Goal: Task Accomplishment & Management: Manage account settings

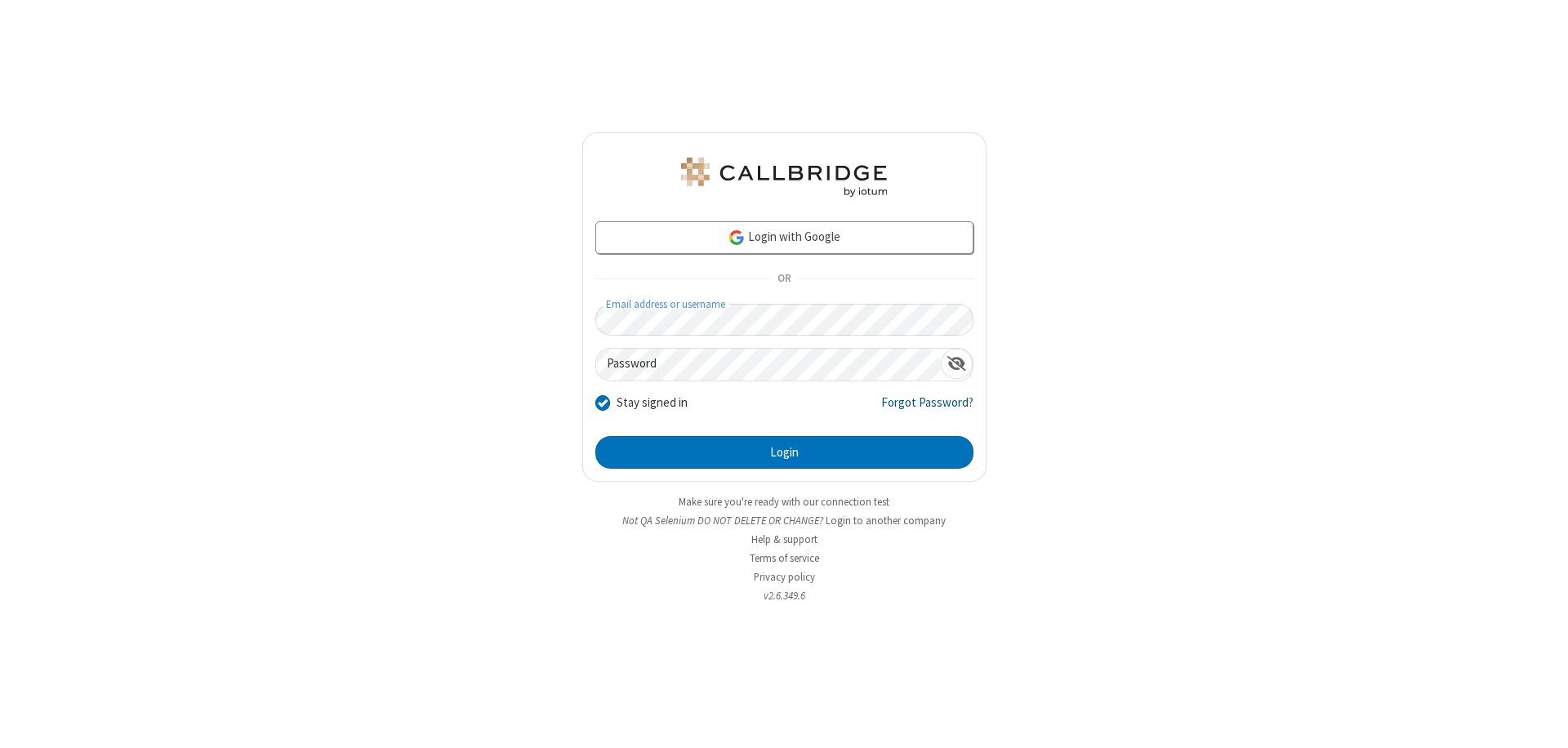
click at [928, 408] on link "Forgot Password?" at bounding box center [927, 409] width 92 height 31
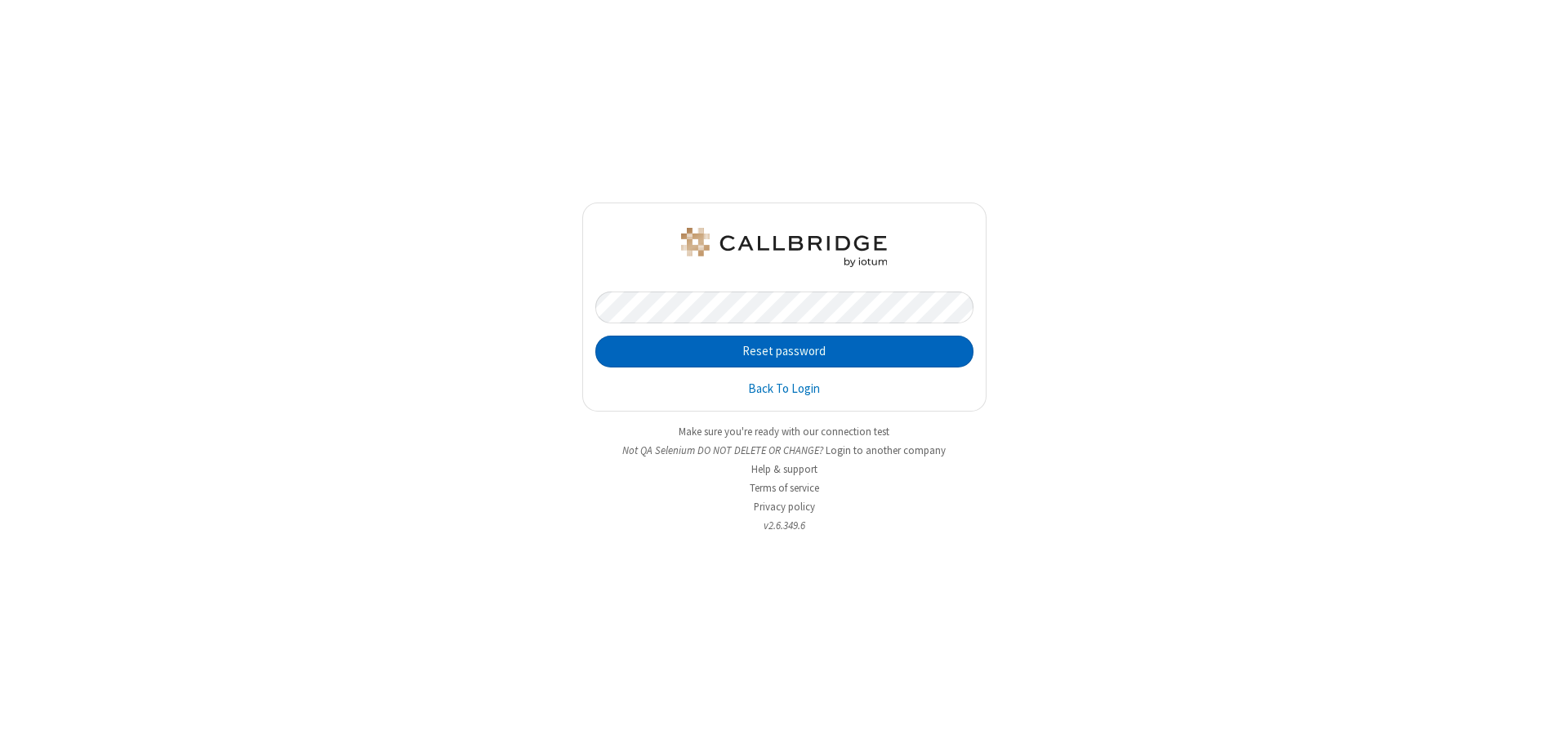
click at [784, 351] on button "Reset password" at bounding box center [785, 352] width 378 height 33
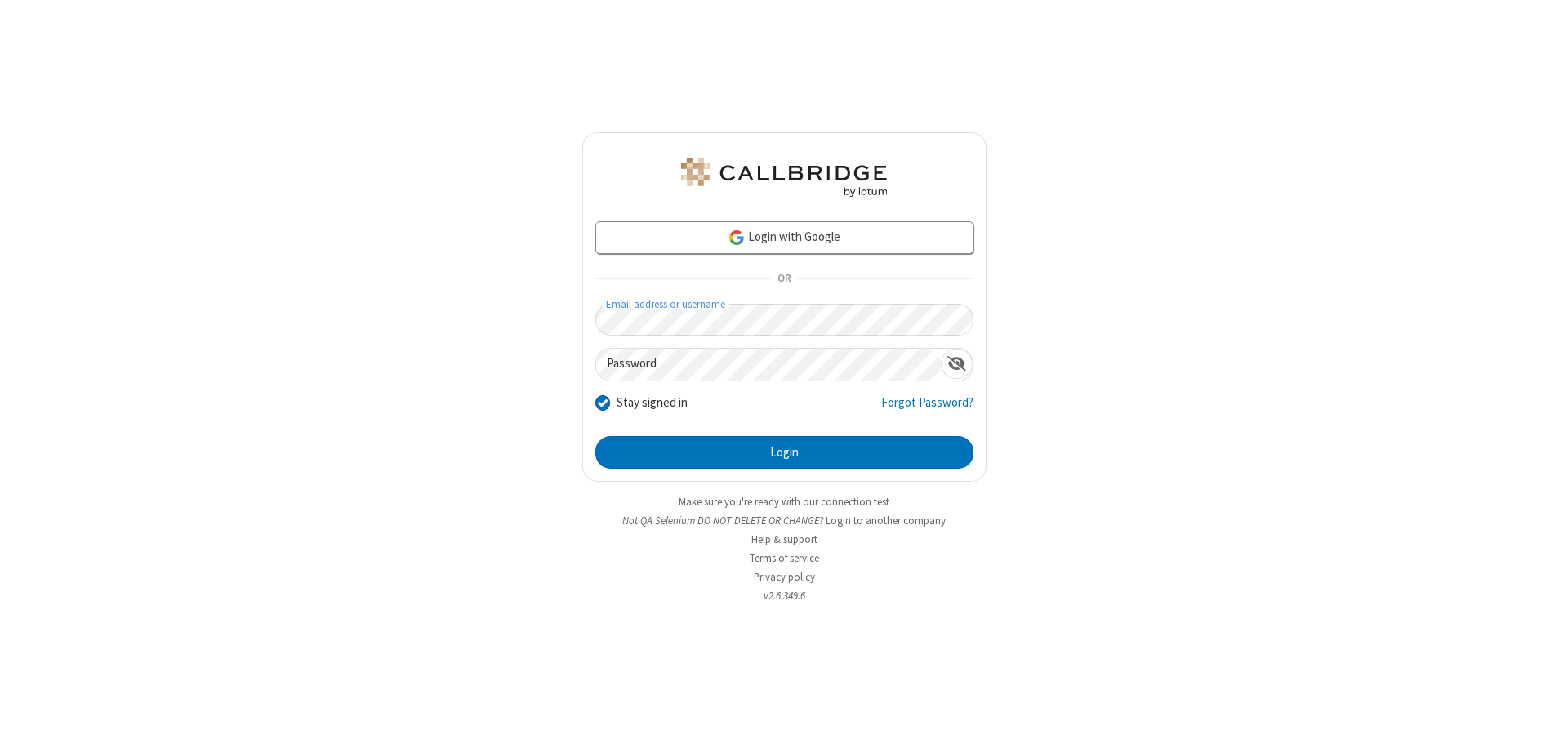
click at [602, 402] on input "Stay signed in" at bounding box center [604, 403] width 16 height 17
checkbox input "false"
click at [784, 452] on button "Login" at bounding box center [785, 453] width 378 height 33
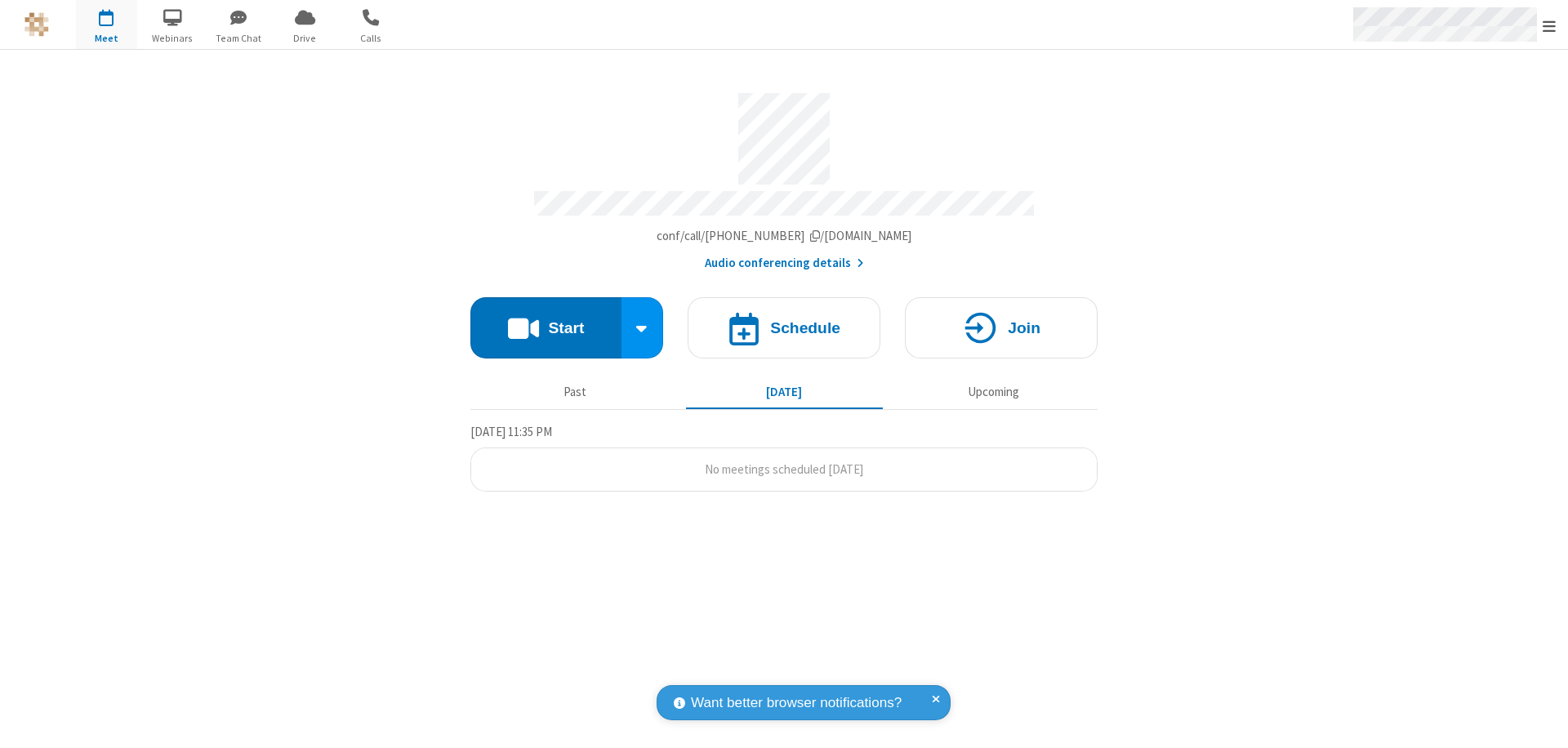
click at [1550, 24] on span "Open menu" at bounding box center [1549, 26] width 13 height 16
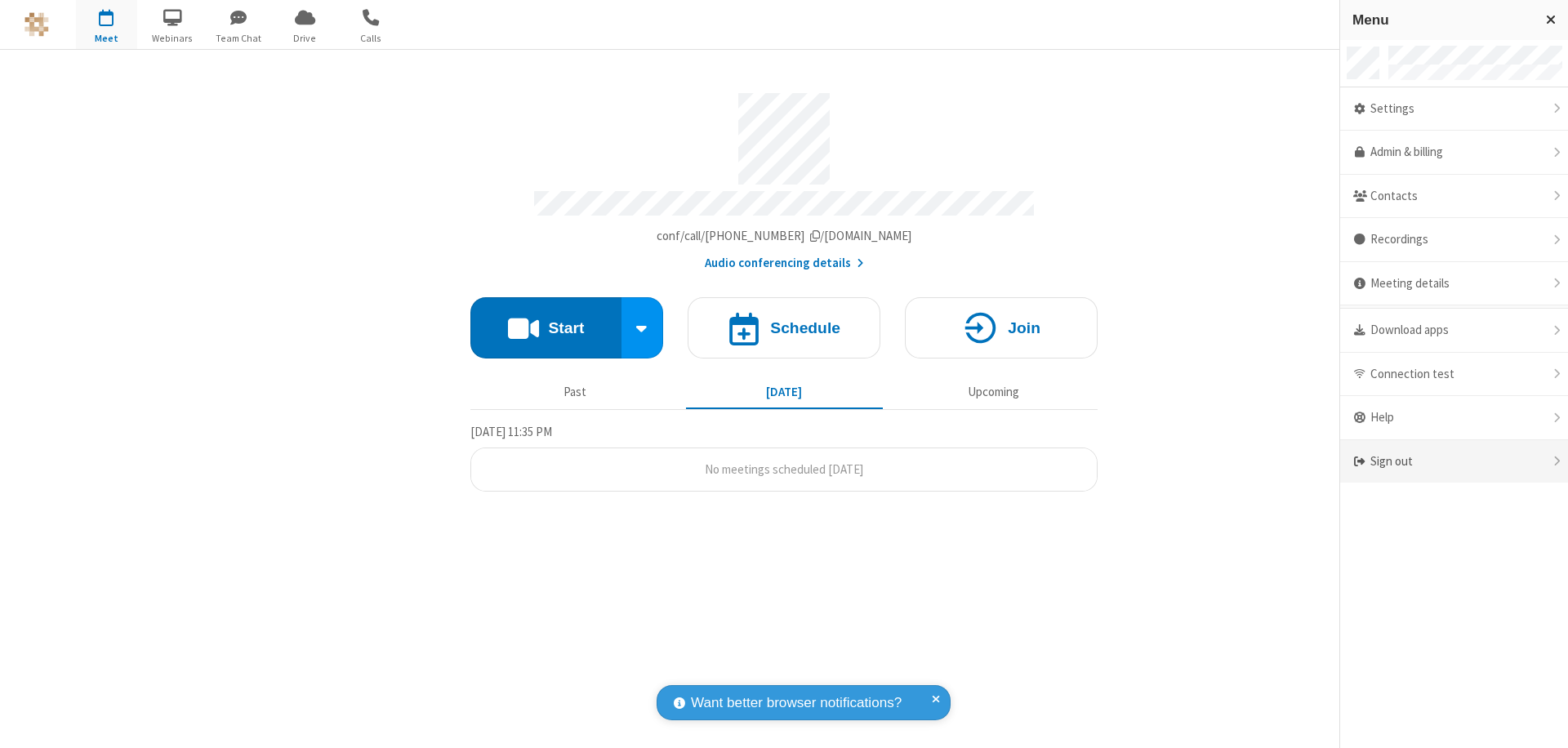
click at [1454, 462] on div "Sign out" at bounding box center [1454, 462] width 228 height 44
